Goal: Information Seeking & Learning: Find specific fact

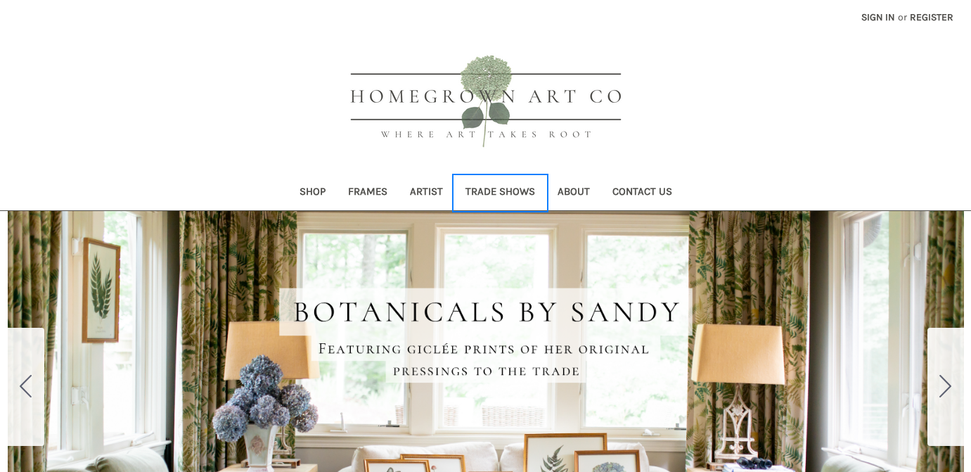
click at [503, 199] on link "Trade Shows" at bounding box center [500, 193] width 92 height 34
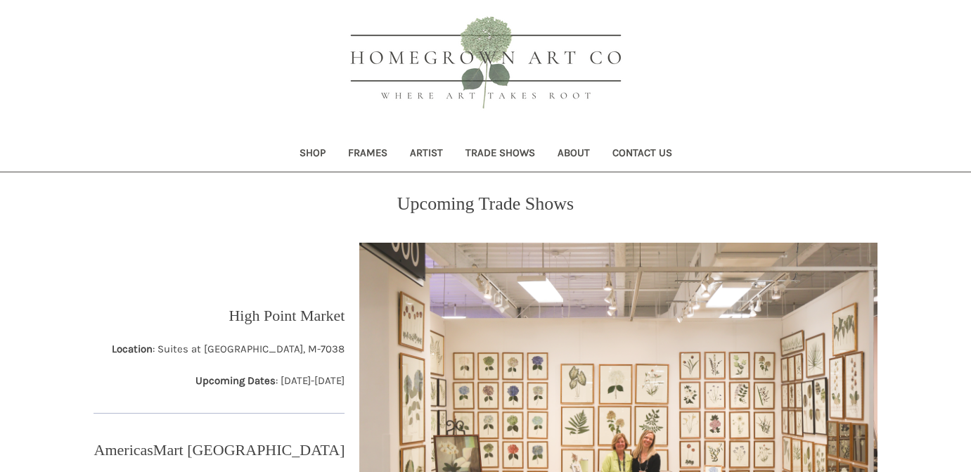
scroll to position [39, 0]
drag, startPoint x: 308, startPoint y: 349, endPoint x: 347, endPoint y: 350, distance: 38.7
click at [347, 350] on div "High Point Market Location : Suites at [GEOGRAPHIC_DATA], M-7038 Upcoming Dates…" at bounding box center [219, 413] width 267 height 345
click at [331, 347] on p "Location : Suites at [GEOGRAPHIC_DATA], M-7038" at bounding box center [228, 348] width 233 height 16
drag, startPoint x: 344, startPoint y: 348, endPoint x: 311, endPoint y: 349, distance: 33.1
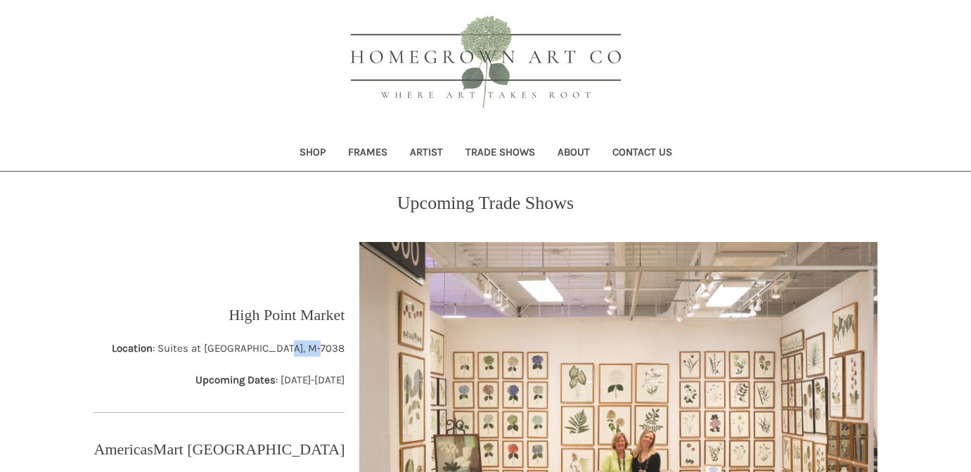
click at [311, 349] on p "Location : Suites at [GEOGRAPHIC_DATA], M-7038" at bounding box center [228, 348] width 233 height 16
copy p "M-7038"
